Goal: Transaction & Acquisition: Purchase product/service

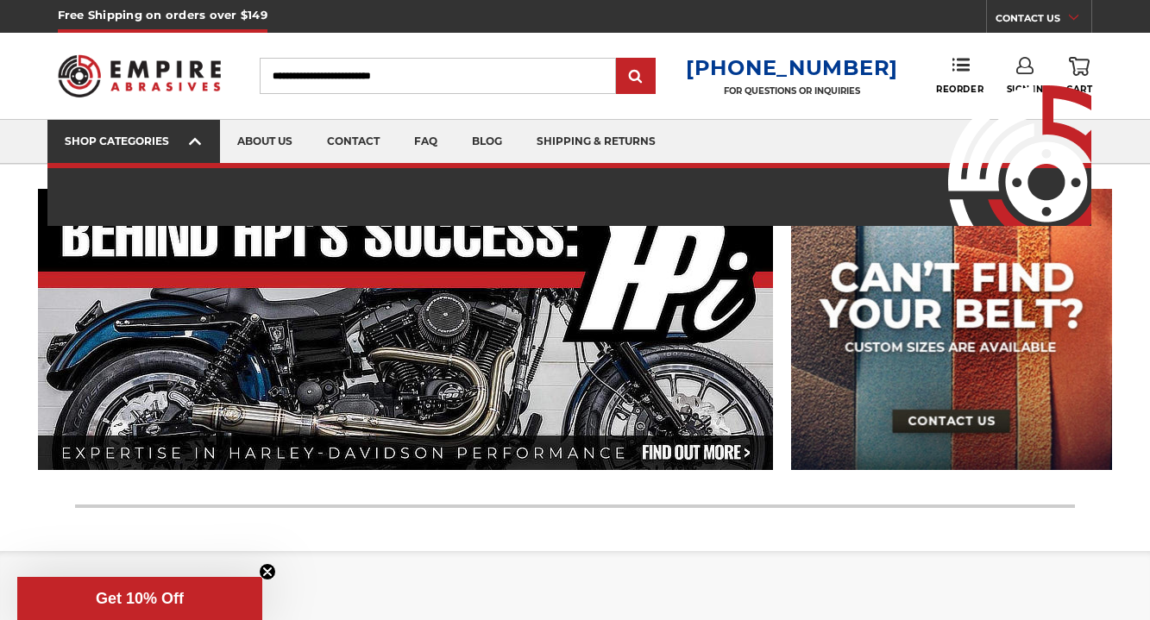
click at [197, 143] on icon at bounding box center [195, 141] width 12 height 19
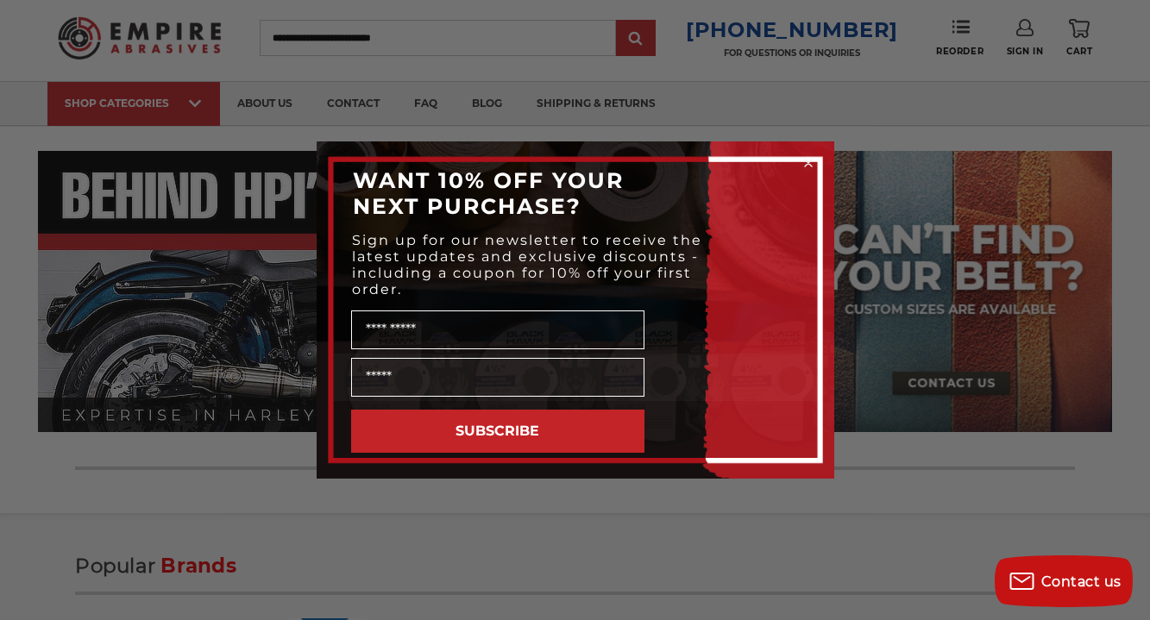
scroll to position [35, 0]
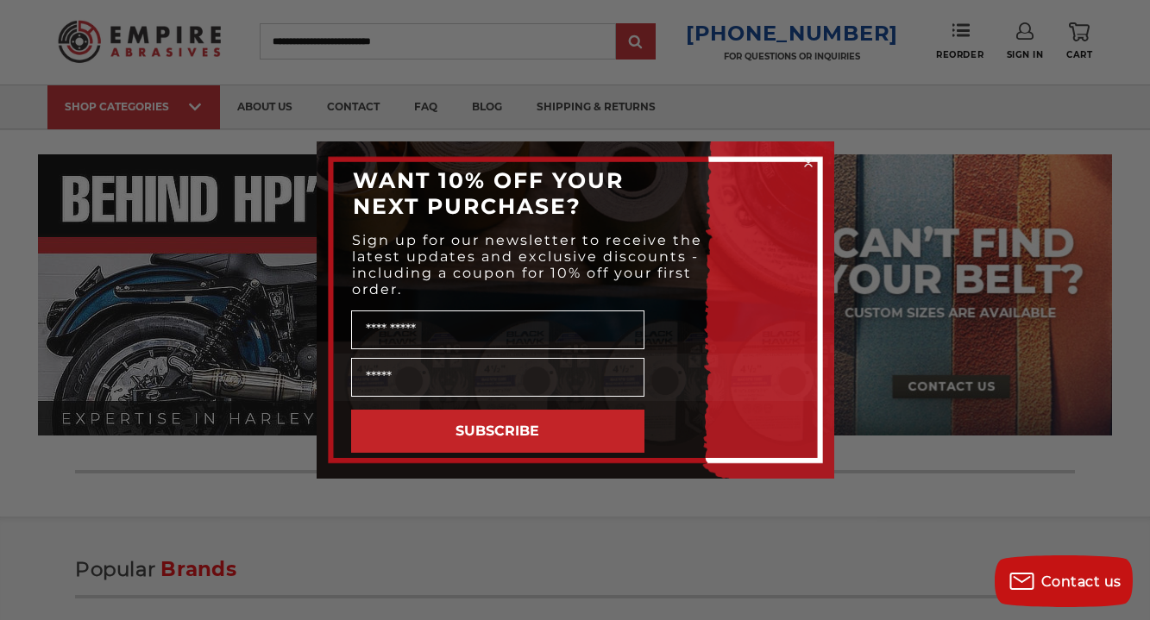
click at [806, 162] on circle "Close dialog" at bounding box center [808, 163] width 16 height 16
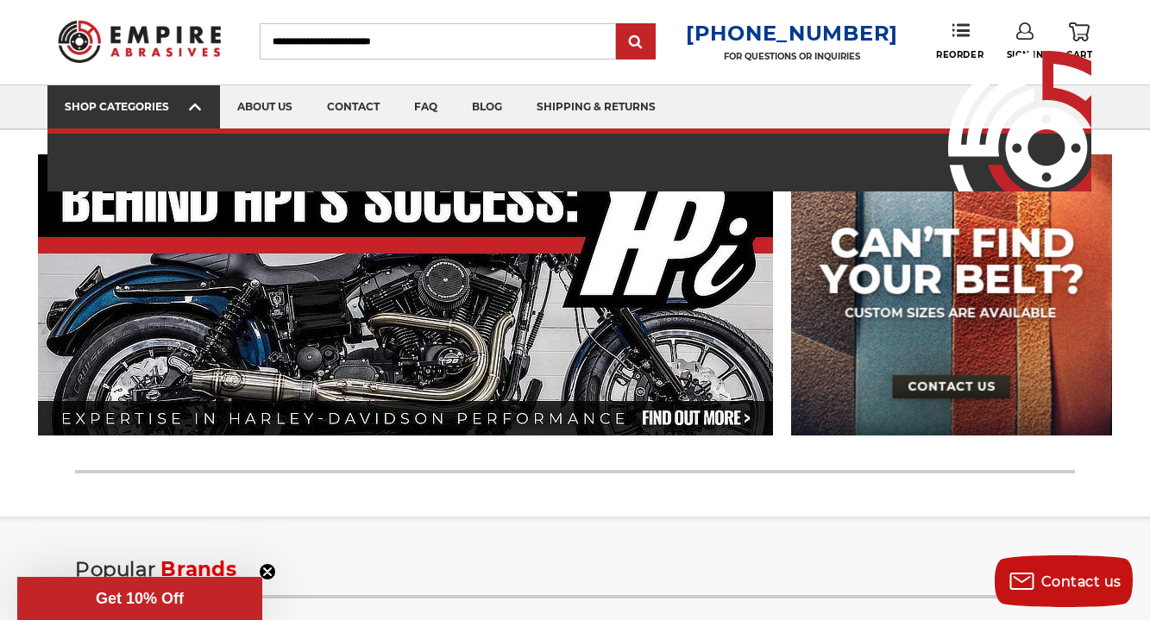
click at [198, 104] on icon at bounding box center [195, 106] width 12 height 19
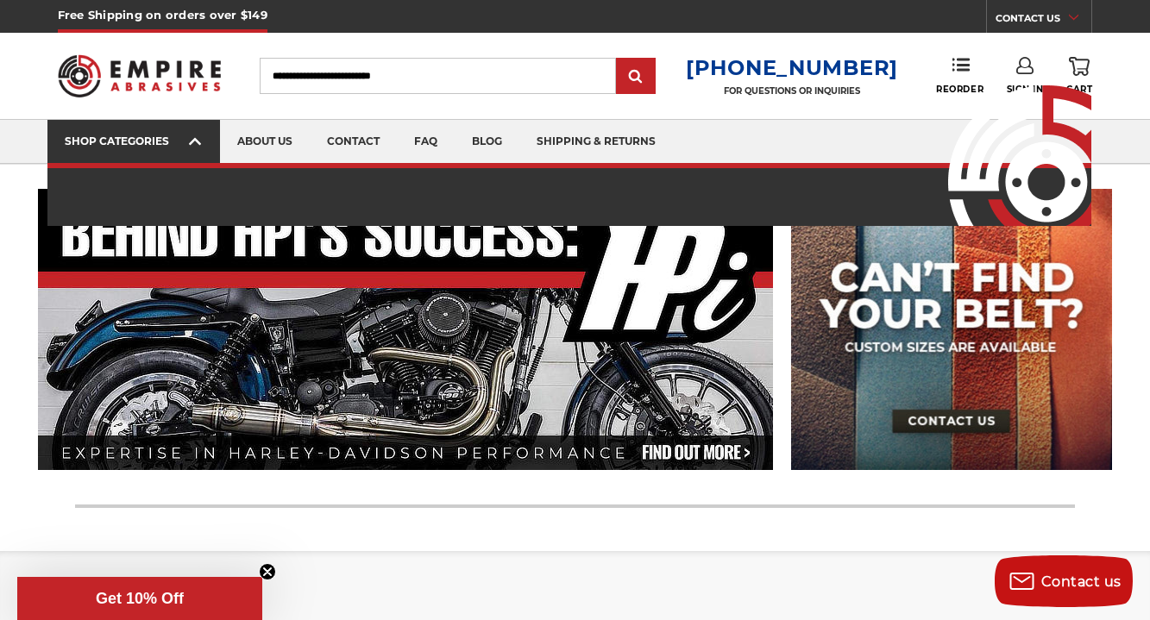
click at [198, 104] on img at bounding box center [139, 76] width 163 height 64
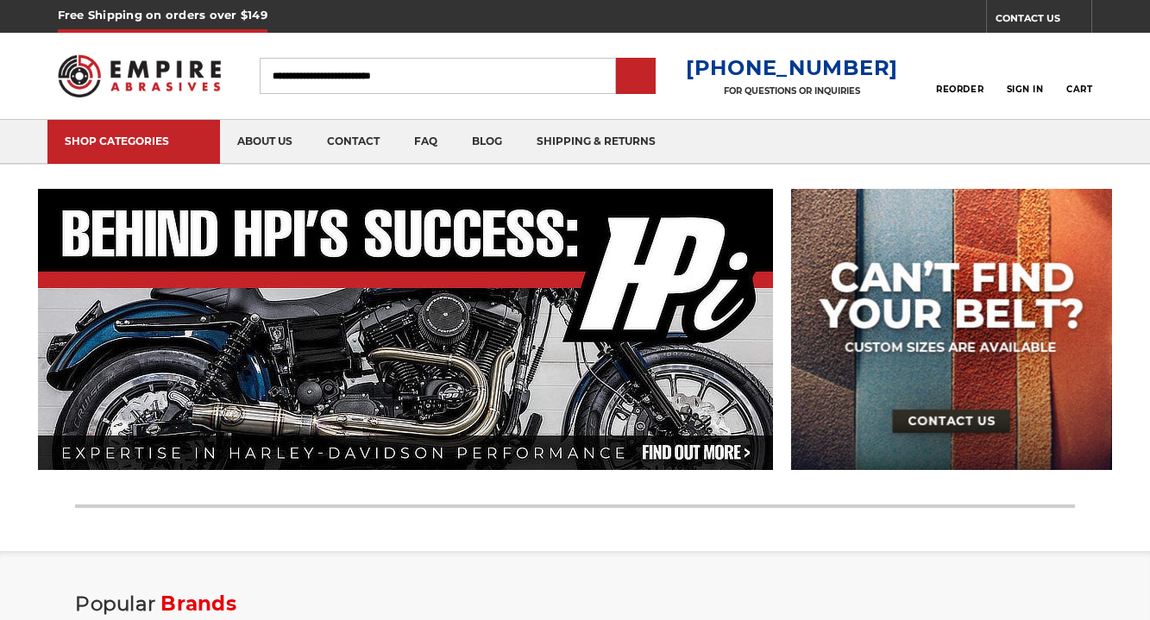
click at [194, 139] on icon at bounding box center [195, 141] width 12 height 19
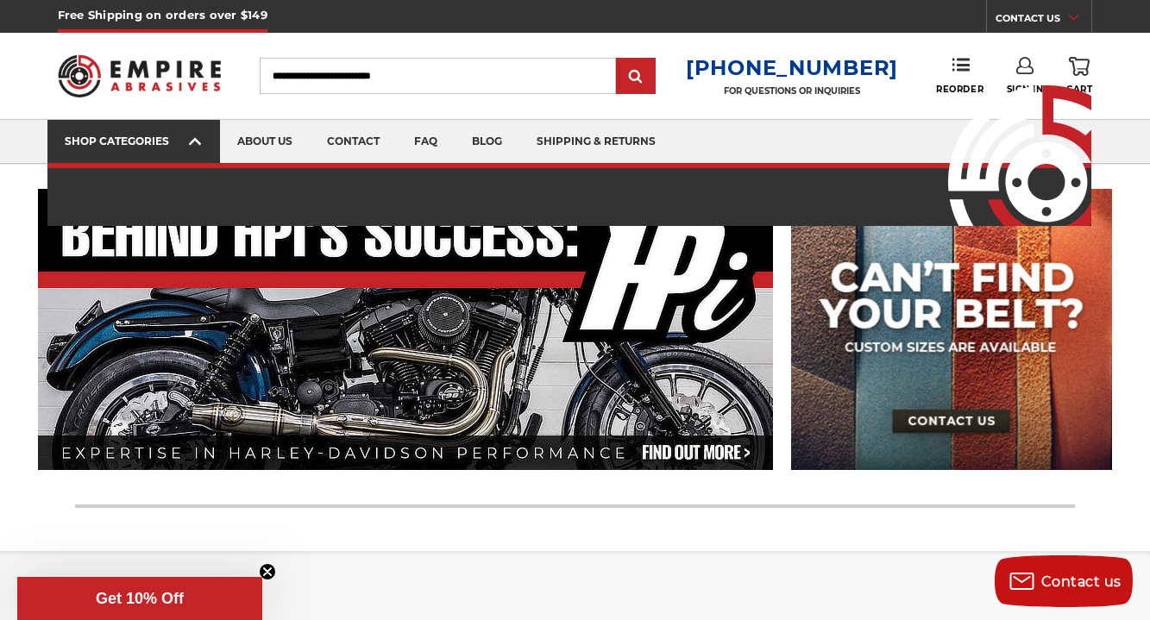
click at [135, 138] on div "SHOP CATEGORIES" at bounding box center [134, 141] width 138 height 13
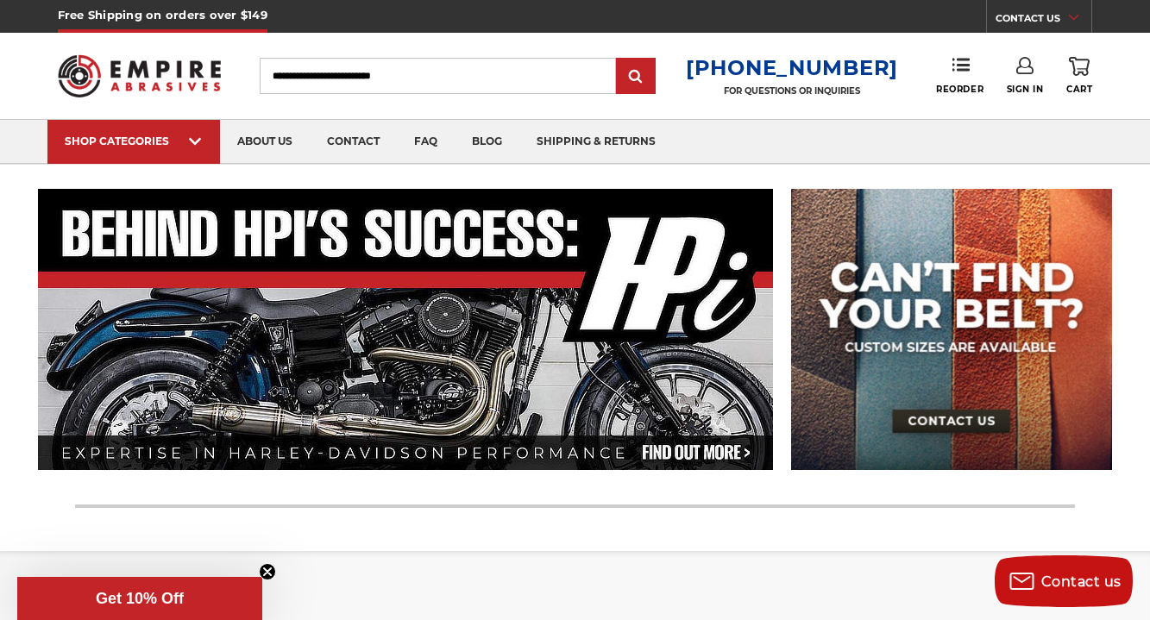
click at [352, 77] on input "Search" at bounding box center [438, 76] width 356 height 36
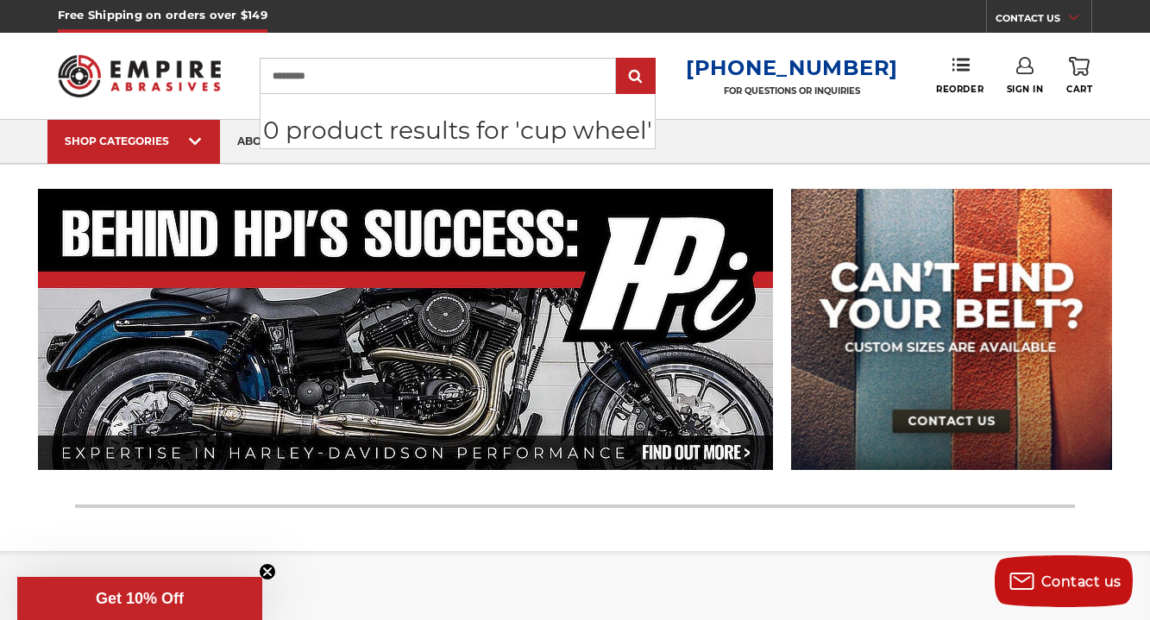
type input "*********"
click at [618, 60] on input "submit" at bounding box center [635, 77] width 35 height 35
